Goal: Task Accomplishment & Management: Use online tool/utility

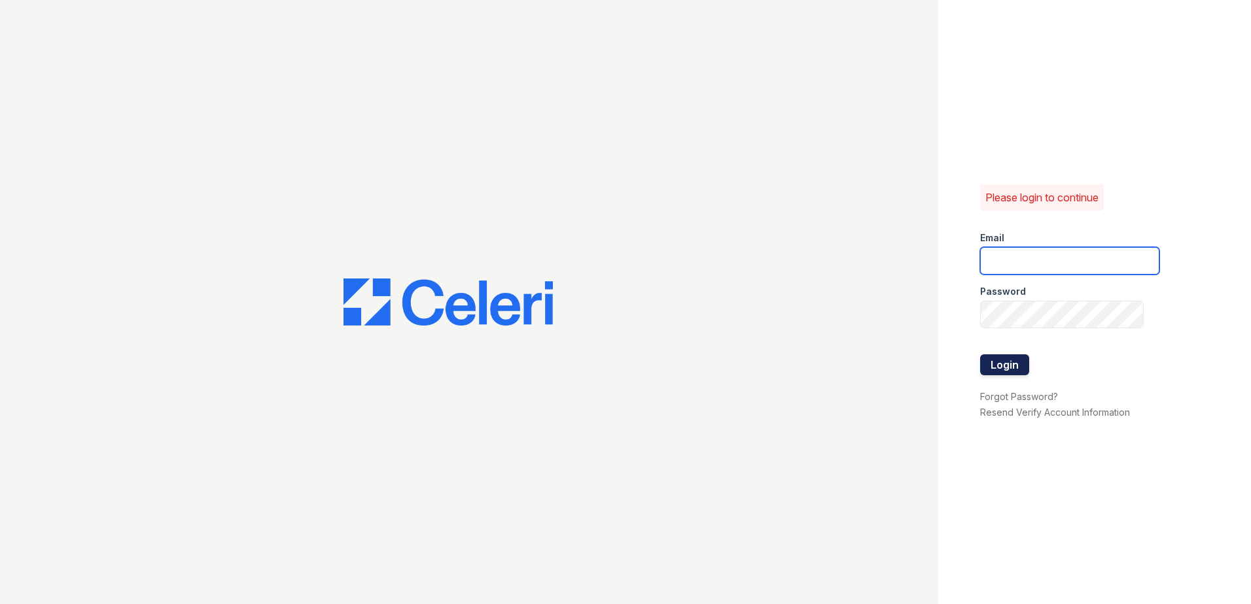
type input "[EMAIL_ADDRESS][DOMAIN_NAME]"
click at [1009, 361] on button "Login" at bounding box center [1004, 365] width 49 height 21
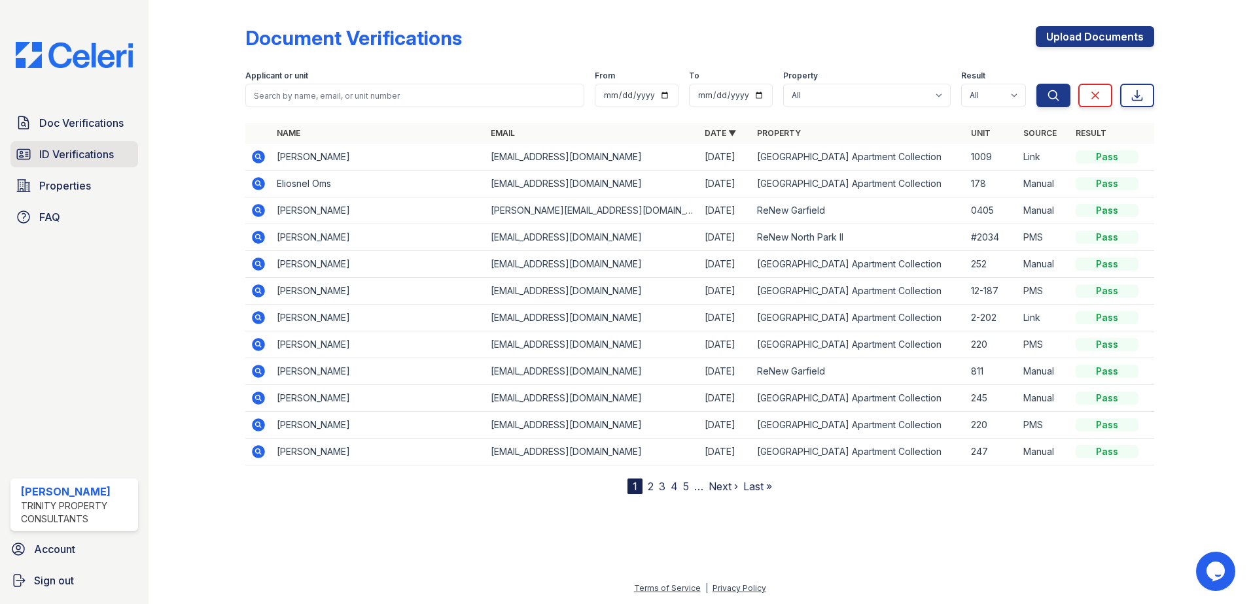
click at [67, 162] on span "ID Verifications" at bounding box center [76, 155] width 75 height 16
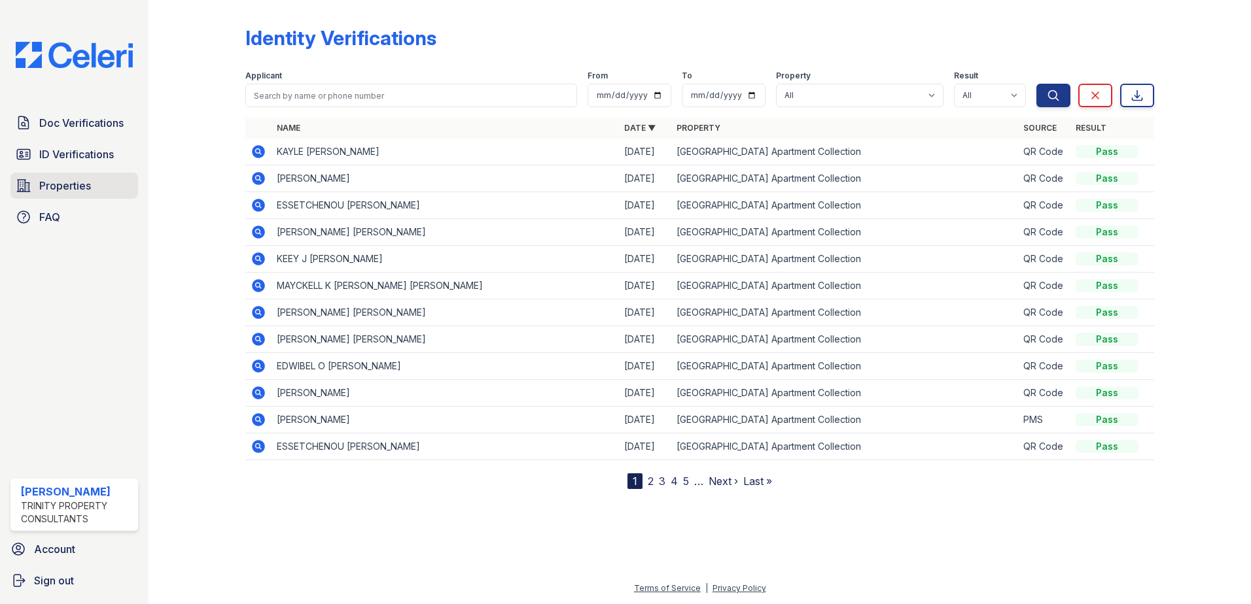
click at [74, 187] on span "Properties" at bounding box center [65, 186] width 52 height 16
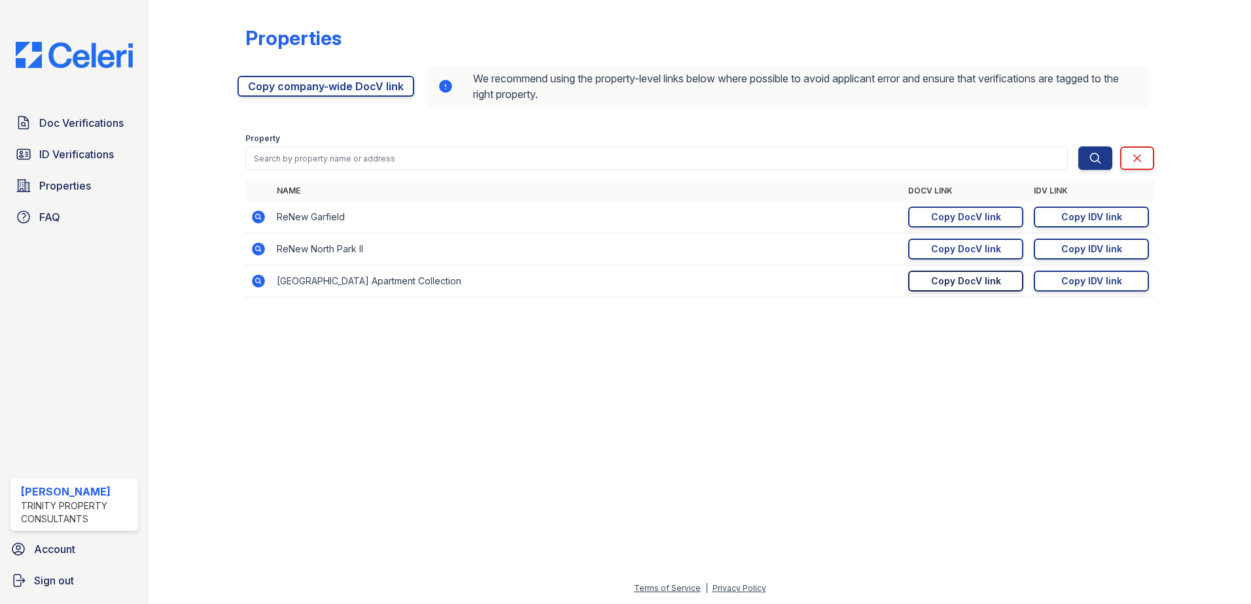
click at [976, 274] on link "Copy DocV link Copy link" at bounding box center [965, 281] width 115 height 21
click at [1076, 279] on div "Copy IDV link" at bounding box center [1091, 281] width 61 height 13
click at [1094, 278] on link "Copied!" at bounding box center [1091, 281] width 115 height 21
